Goal: Communication & Community: Participate in discussion

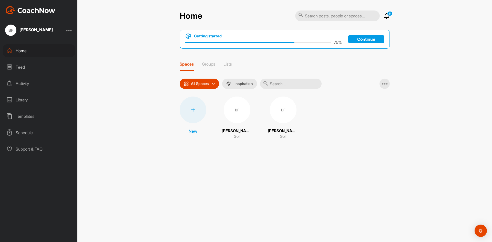
click at [22, 65] on div "Feed" at bounding box center [39, 67] width 72 height 13
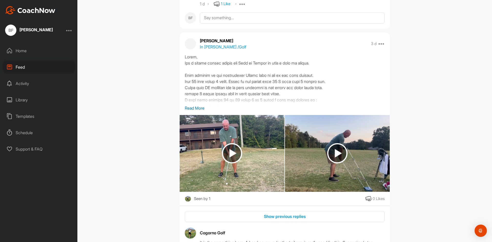
scroll to position [205, 0]
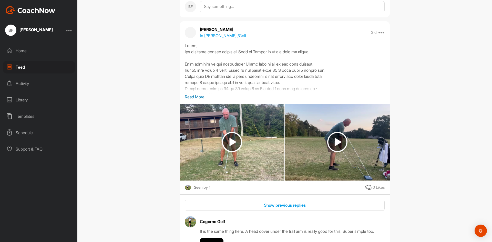
click at [196, 99] on p "Read More" at bounding box center [285, 97] width 200 height 6
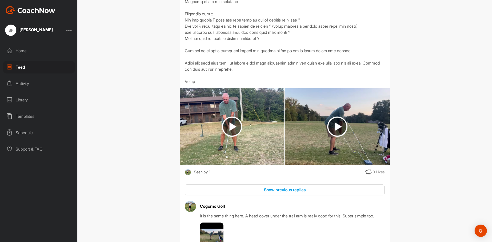
scroll to position [359, 0]
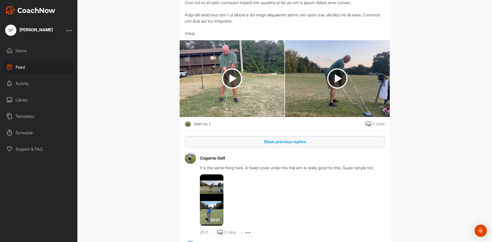
click at [276, 145] on div "Show previous replies" at bounding box center [285, 142] width 192 height 6
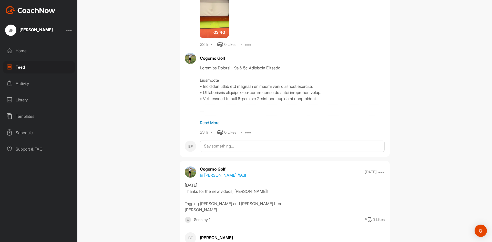
scroll to position [743, 0]
click at [211, 126] on p "Read More" at bounding box center [292, 122] width 185 height 6
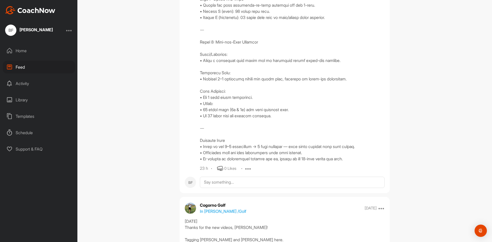
scroll to position [974, 0]
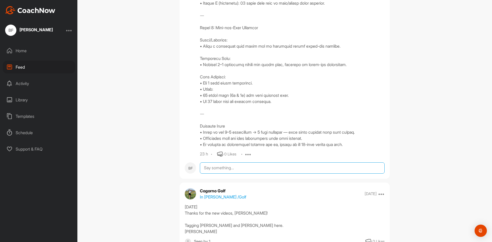
click at [235, 174] on textarea at bounding box center [292, 168] width 185 height 11
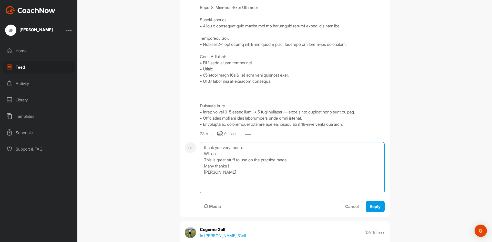
scroll to position [1025, 0]
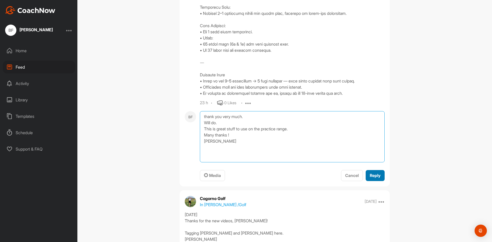
type textarea "thank you very much. Will do. This is great stuff to use on the practice range.…"
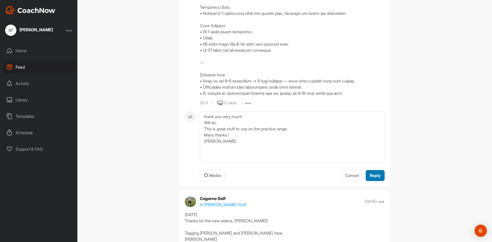
click at [370, 178] on span "Reply" at bounding box center [375, 175] width 11 height 5
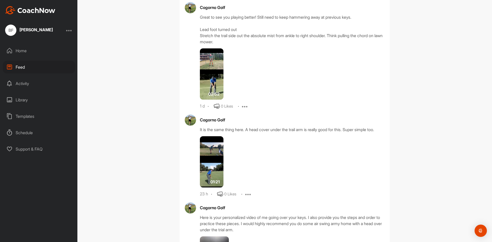
scroll to position [513, 0]
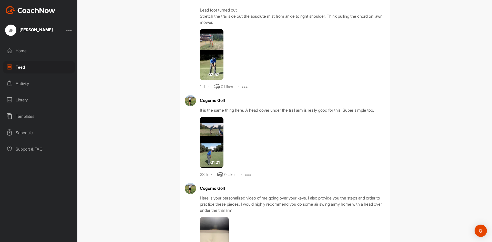
click at [211, 80] on img at bounding box center [212, 54] width 24 height 51
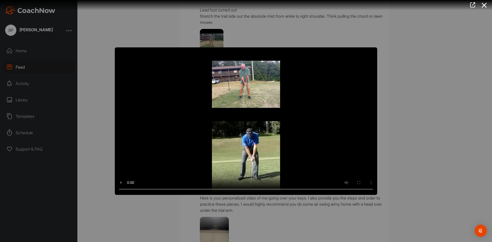
click at [400, 147] on div at bounding box center [246, 121] width 492 height 242
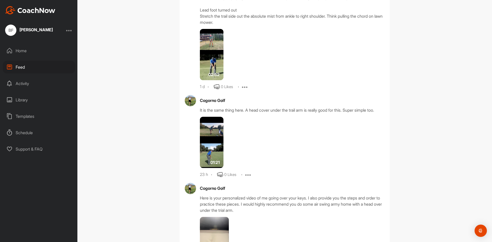
click at [214, 168] on img at bounding box center [212, 142] width 24 height 51
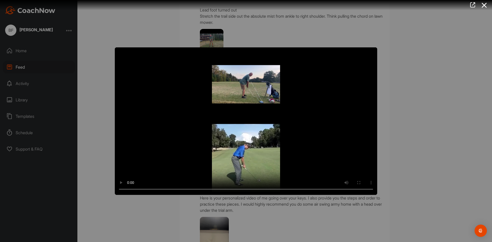
click at [414, 133] on div at bounding box center [246, 121] width 492 height 242
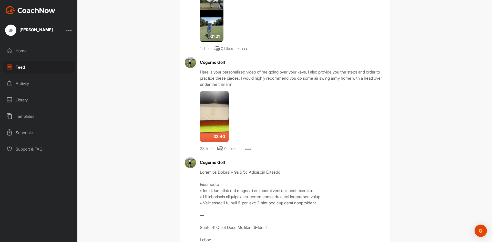
scroll to position [641, 0]
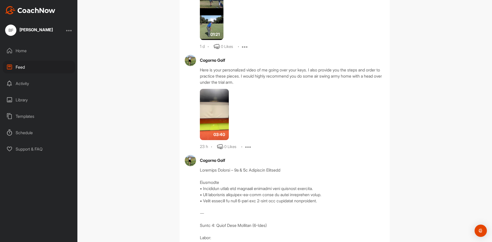
click at [217, 140] on img at bounding box center [214, 114] width 29 height 51
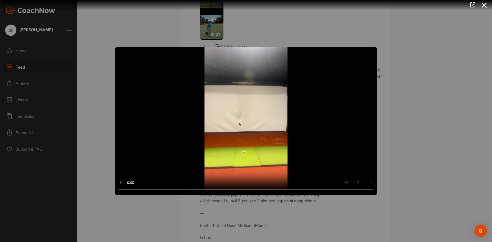
click at [408, 156] on div at bounding box center [246, 121] width 492 height 242
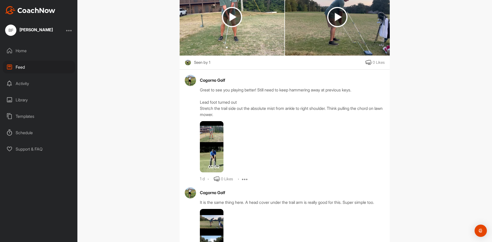
scroll to position [487, 0]
